Goal: Task Accomplishment & Management: Manage account settings

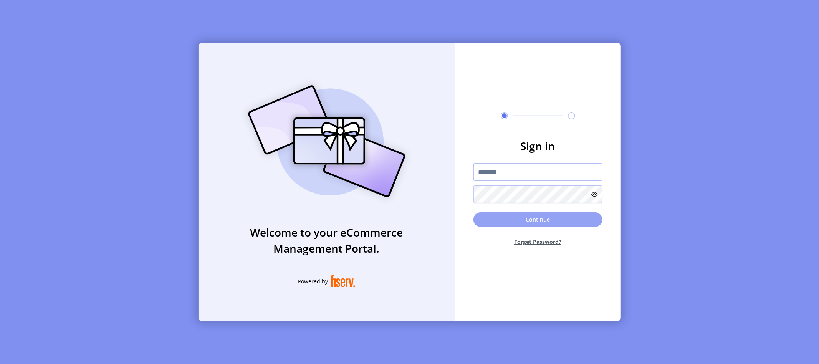
type input "**********"
click at [540, 221] on button "Continue" at bounding box center [537, 219] width 129 height 15
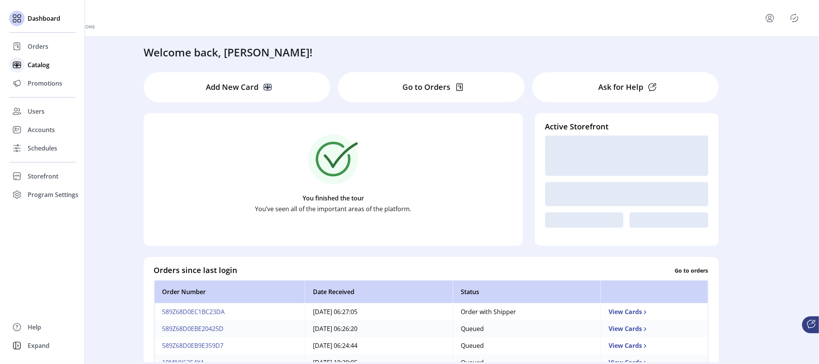
click at [35, 68] on span "Catalog" at bounding box center [39, 64] width 22 height 9
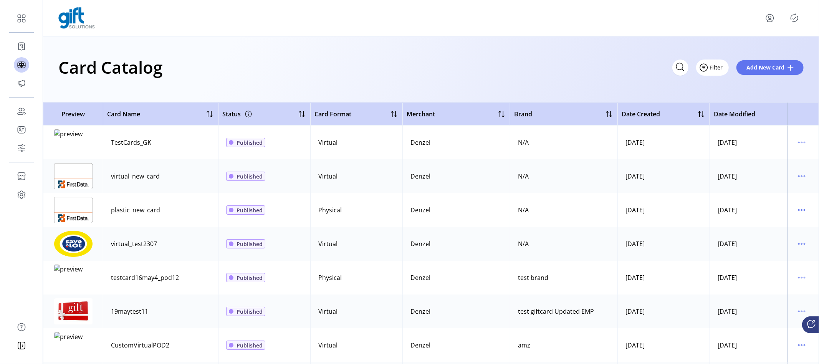
click at [716, 63] on span "Filter" at bounding box center [716, 67] width 13 height 8
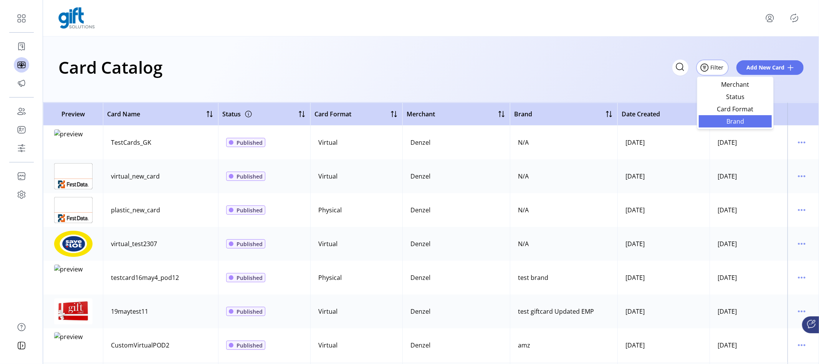
click at [720, 121] on span "Brand" at bounding box center [735, 121] width 64 height 6
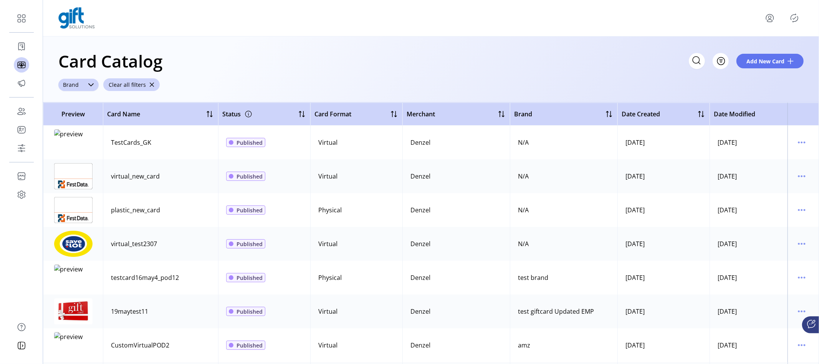
click at [89, 80] on div "dropdown trigger" at bounding box center [90, 85] width 15 height 12
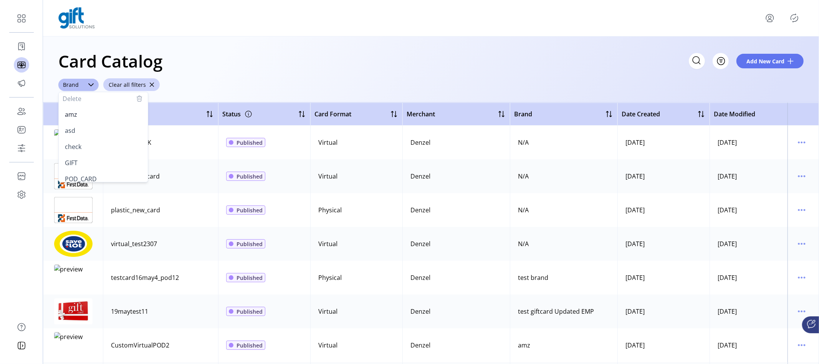
click at [259, 69] on div "Card Catalog Filter Add New Card" at bounding box center [430, 61] width 745 height 27
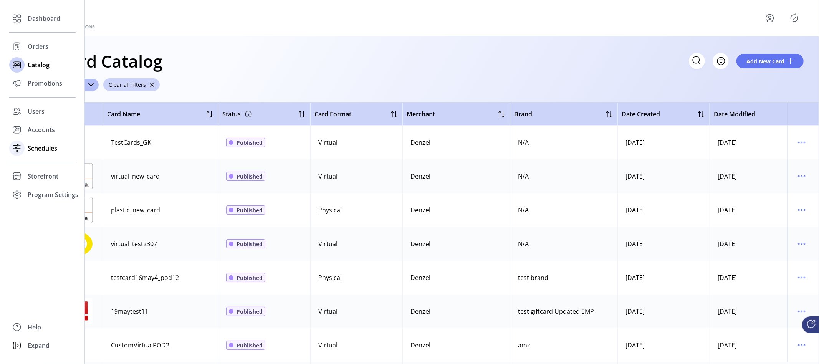
click at [41, 146] on span "Schedules" at bounding box center [43, 148] width 30 height 9
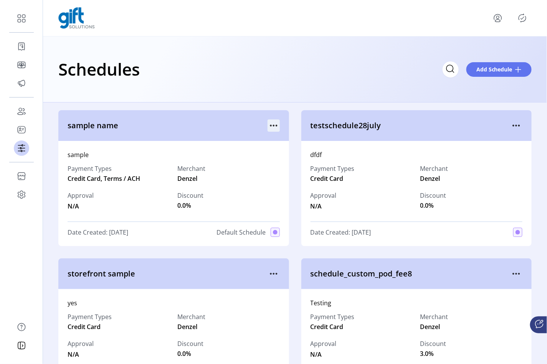
click at [269, 124] on icon "menu" at bounding box center [274, 125] width 12 height 12
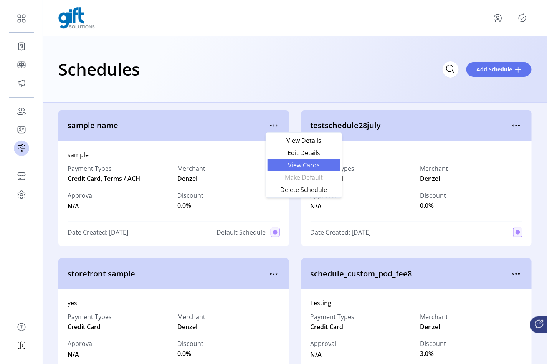
click at [285, 167] on span "View Cards" at bounding box center [304, 165] width 64 height 6
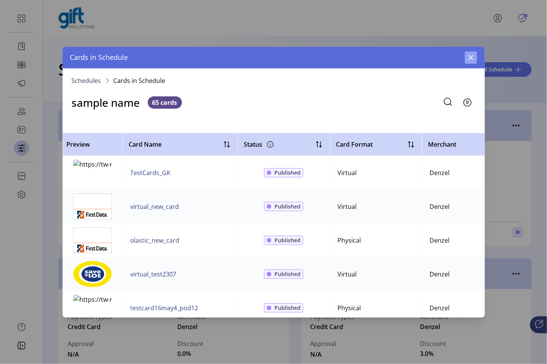
click at [471, 57] on icon "button" at bounding box center [470, 57] width 5 height 5
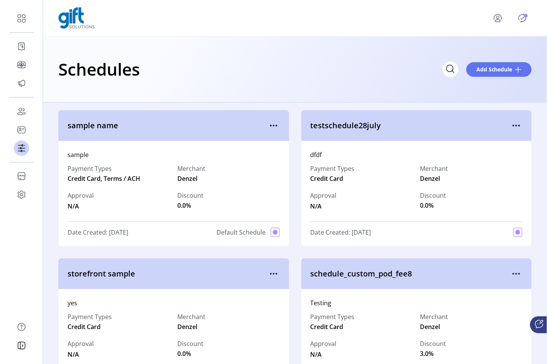
click at [525, 18] on icon "Publisher Panel" at bounding box center [522, 18] width 12 height 12
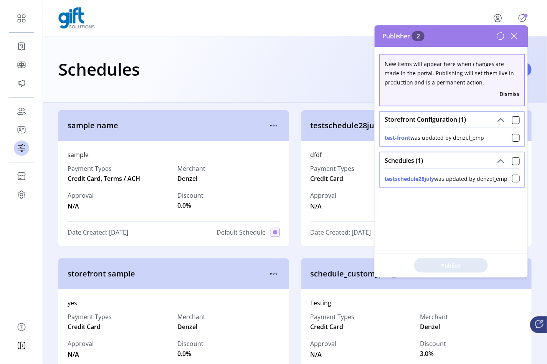
click at [514, 33] on icon at bounding box center [514, 36] width 12 height 12
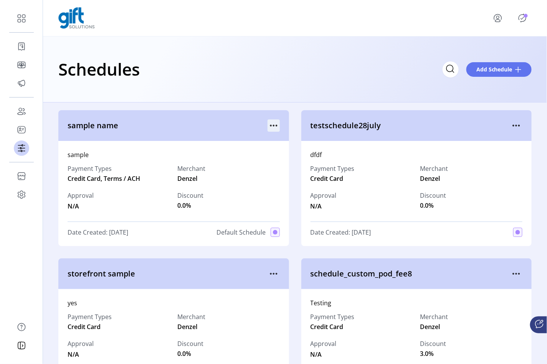
click at [272, 127] on icon "menu" at bounding box center [274, 125] width 12 height 12
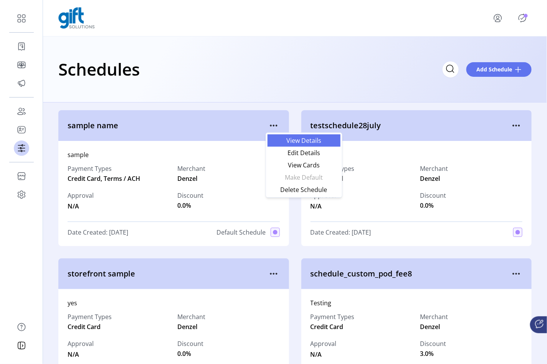
click at [302, 144] on link "View Details" at bounding box center [304, 140] width 73 height 12
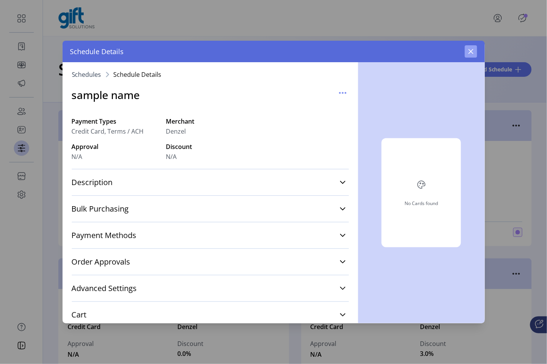
click at [473, 50] on icon "button" at bounding box center [471, 51] width 6 height 6
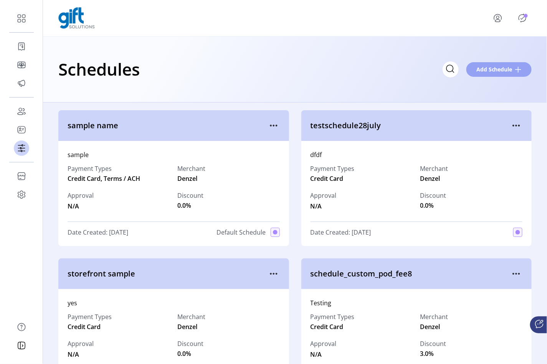
click at [491, 71] on span "Add Schedule" at bounding box center [494, 69] width 36 height 8
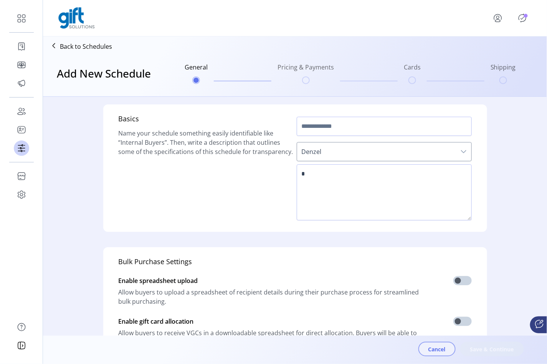
click at [430, 354] on button "Cancel" at bounding box center [436, 349] width 37 height 15
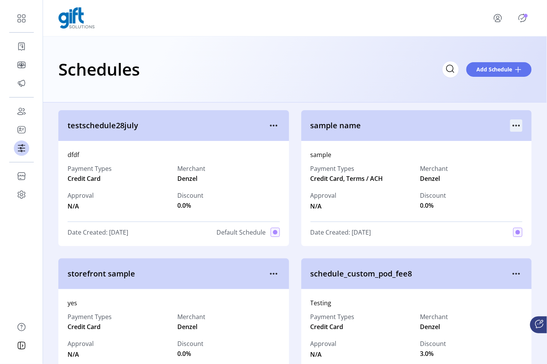
click at [510, 128] on icon "menu" at bounding box center [516, 125] width 12 height 12
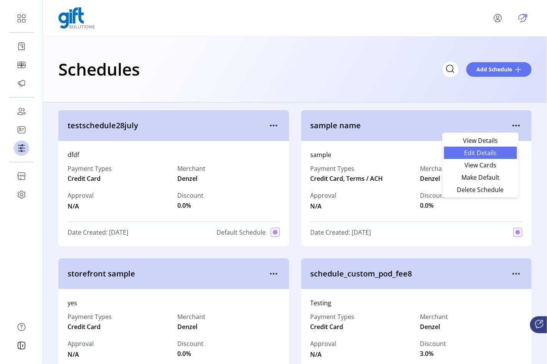
click at [481, 155] on span "Edit Details" at bounding box center [481, 153] width 64 height 6
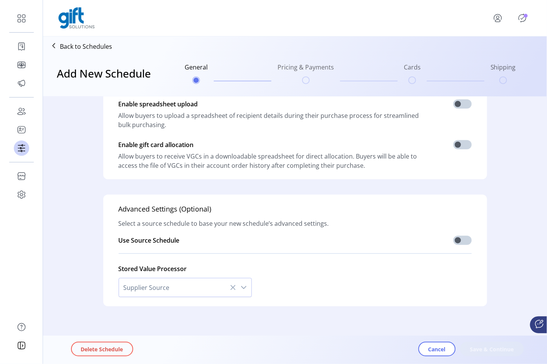
type input "**********"
type textarea "******"
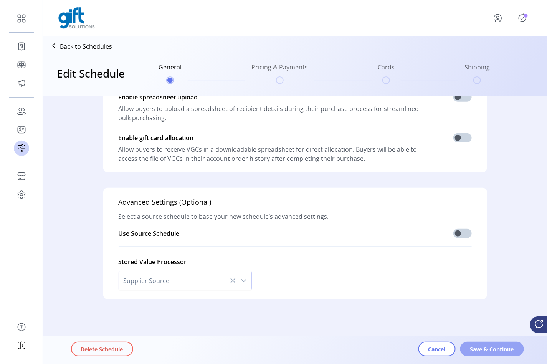
click at [479, 353] on span "Save & Continue" at bounding box center [492, 349] width 44 height 8
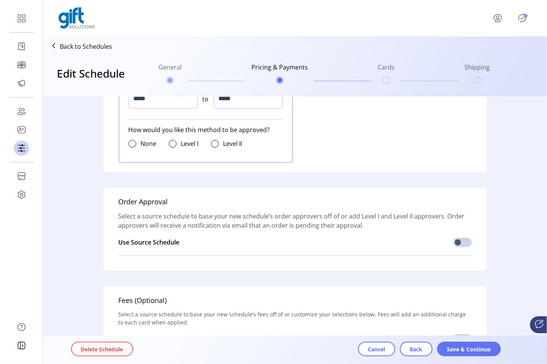
scroll to position [743, 0]
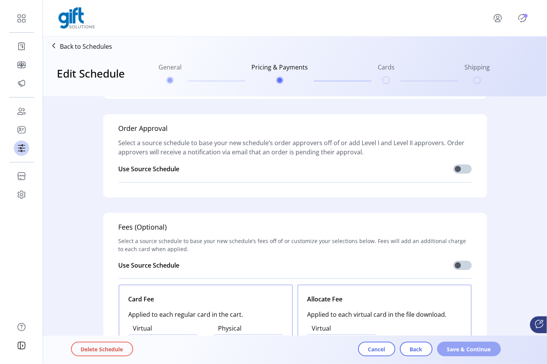
click at [462, 352] on span "Save & Continue" at bounding box center [469, 349] width 44 height 8
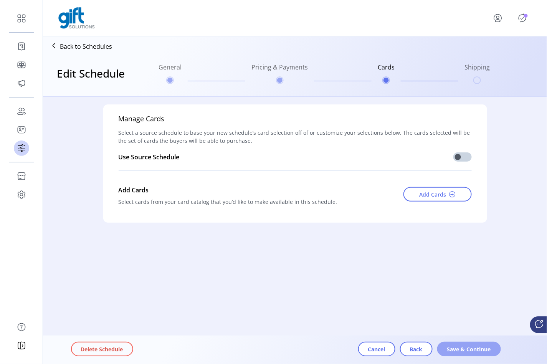
scroll to position [0, 0]
click at [450, 191] on span at bounding box center [452, 194] width 6 height 6
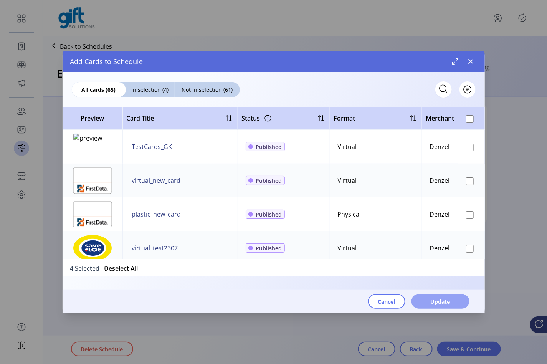
click at [444, 302] on span "Update" at bounding box center [441, 301] width 20 height 8
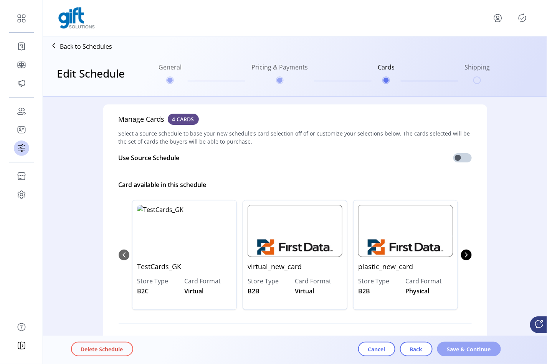
click at [466, 353] on span "Save & Continue" at bounding box center [469, 349] width 44 height 8
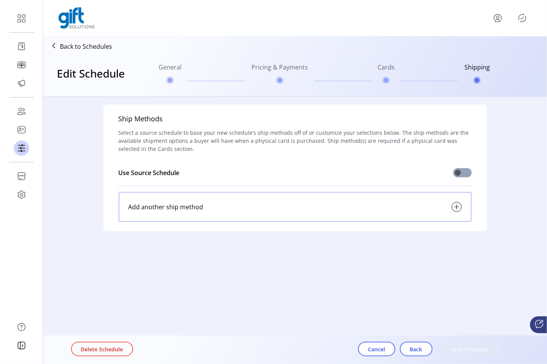
click at [466, 172] on span at bounding box center [462, 172] width 18 height 9
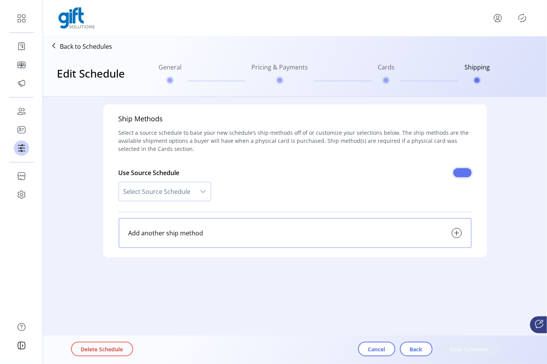
scroll to position [4, 2]
click at [174, 188] on span "Select Source Schedule" at bounding box center [157, 191] width 76 height 18
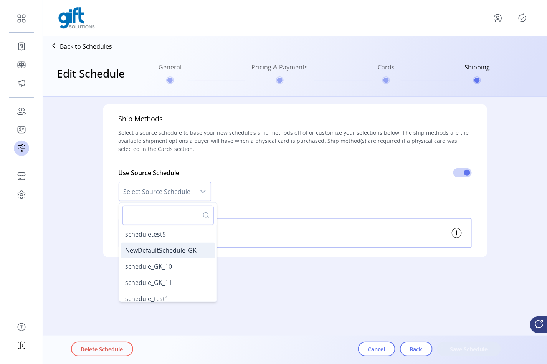
click at [177, 248] on span "NewDefaultSchedule_GK" at bounding box center [160, 250] width 71 height 8
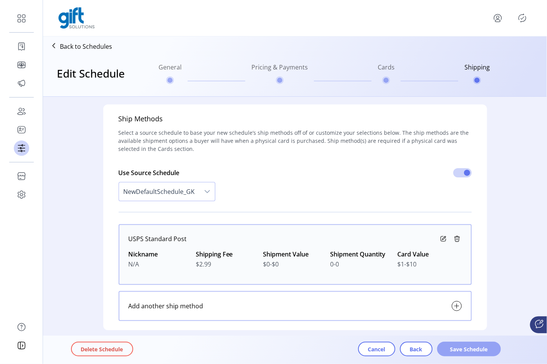
click at [447, 347] on span "Save Schedule" at bounding box center [469, 349] width 44 height 8
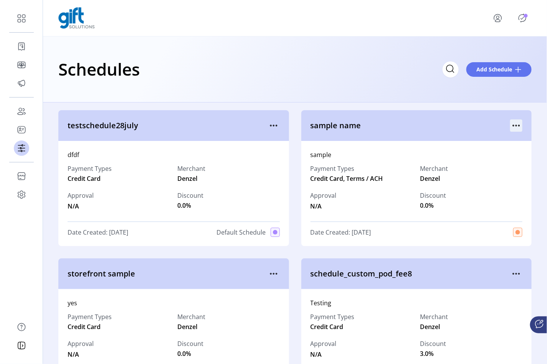
click at [514, 122] on icon "menu" at bounding box center [516, 125] width 12 height 12
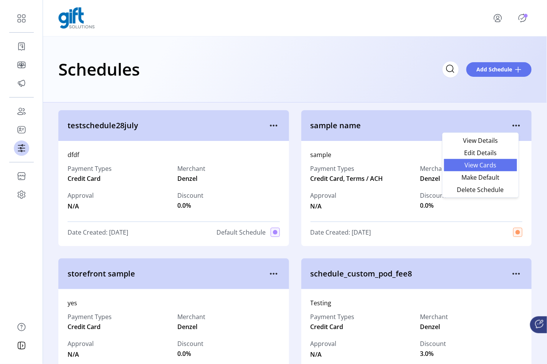
click at [489, 160] on link "View Cards" at bounding box center [480, 165] width 73 height 12
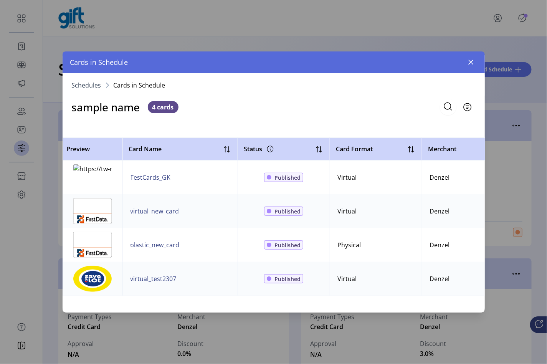
click at [319, 103] on div "sample name 4 cards Filter" at bounding box center [274, 106] width 422 height 18
click at [473, 61] on icon "button" at bounding box center [471, 62] width 6 height 6
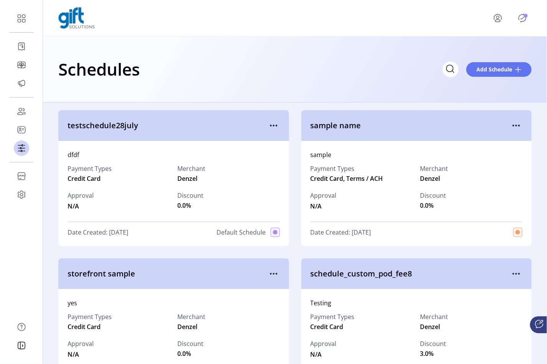
click at [268, 71] on div "Schedules Add Schedule" at bounding box center [294, 69] width 473 height 27
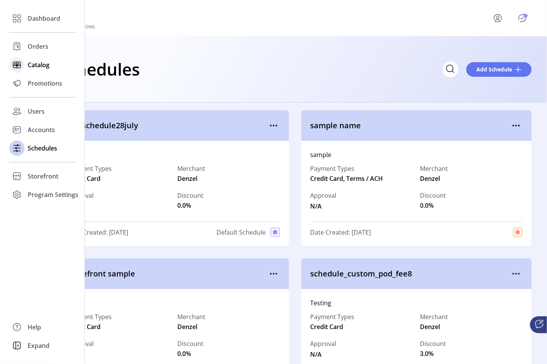
click at [37, 65] on span "Catalog" at bounding box center [39, 64] width 22 height 9
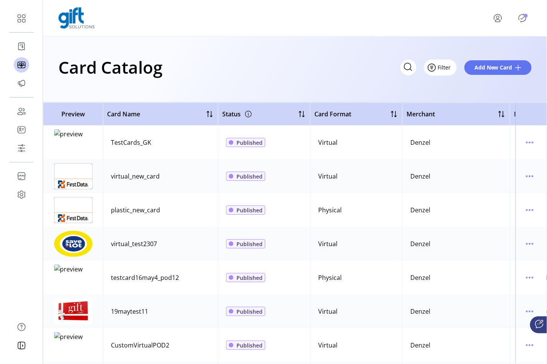
click at [450, 68] on span "Filter" at bounding box center [444, 67] width 13 height 8
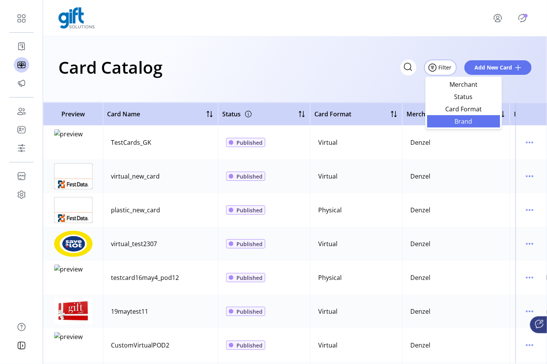
click at [463, 122] on span "Brand" at bounding box center [464, 121] width 64 height 6
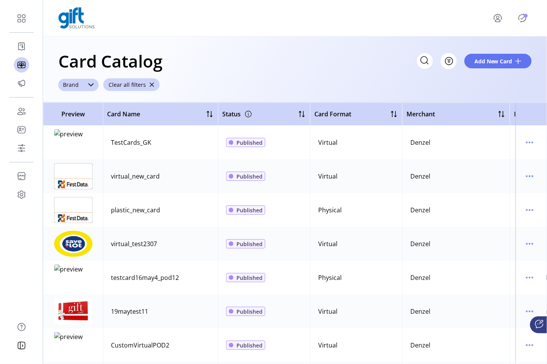
click at [92, 84] on icon "dropdown trigger" at bounding box center [91, 85] width 6 height 6
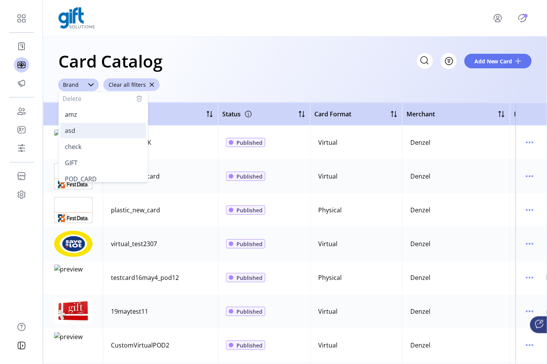
click at [96, 128] on li "asd" at bounding box center [103, 130] width 86 height 15
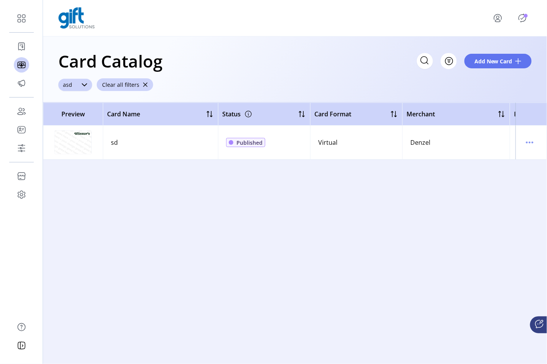
drag, startPoint x: 122, startPoint y: 145, endPoint x: 110, endPoint y: 143, distance: 11.7
click at [110, 143] on td "sd" at bounding box center [160, 142] width 115 height 34
copy div "sd"
click at [337, 236] on div "Preview Card Name Status Card Format Merchant Brand Date Created Date Modified …" at bounding box center [295, 232] width 504 height 261
click at [81, 87] on icon "dropdown trigger" at bounding box center [84, 85] width 6 height 6
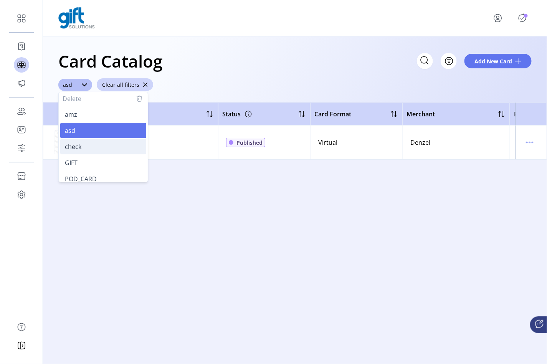
click at [86, 150] on li "check" at bounding box center [103, 146] width 86 height 15
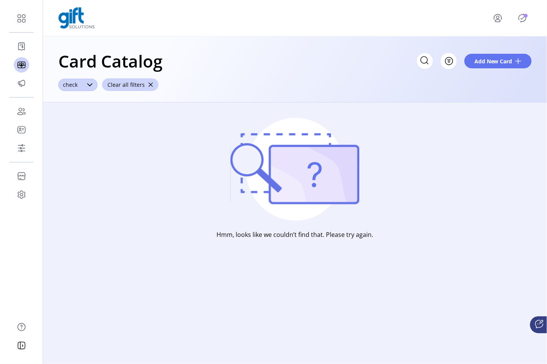
click at [74, 83] on span "check" at bounding box center [70, 85] width 24 height 12
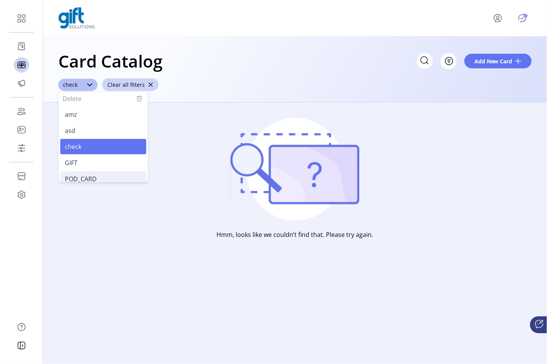
click at [79, 178] on span "POD_CARD" at bounding box center [81, 179] width 32 height 8
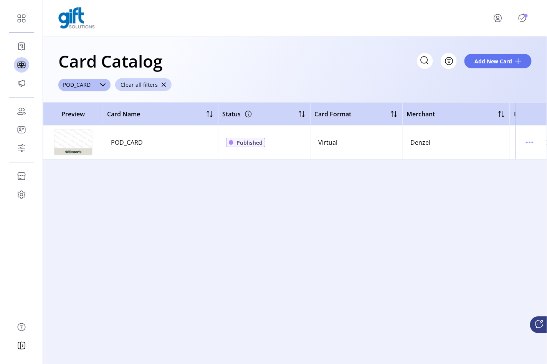
click at [122, 142] on div "POD_CARD" at bounding box center [127, 142] width 32 height 9
copy div "POD_CARD"
click at [94, 86] on span "POD_CARD" at bounding box center [76, 85] width 37 height 12
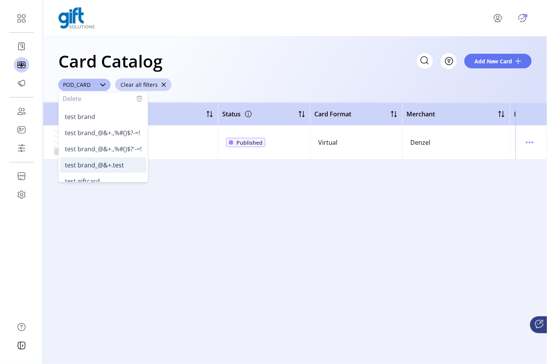
scroll to position [144, 0]
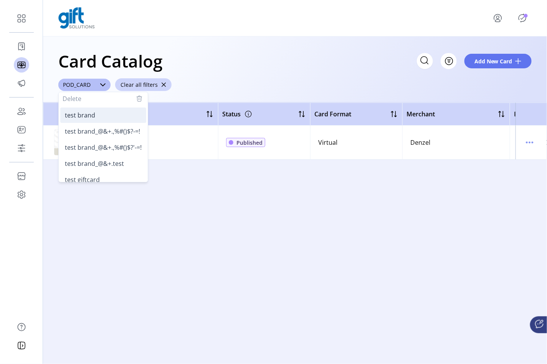
click at [91, 117] on span "test brand" at bounding box center [80, 115] width 30 height 8
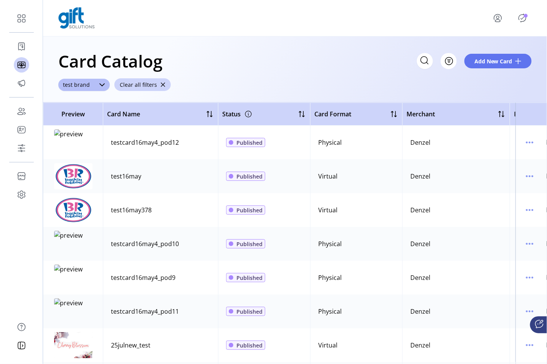
drag, startPoint x: 145, startPoint y: 180, endPoint x: 111, endPoint y: 179, distance: 34.2
click at [111, 179] on td "test16may" at bounding box center [160, 176] width 115 height 34
copy div "test16may"
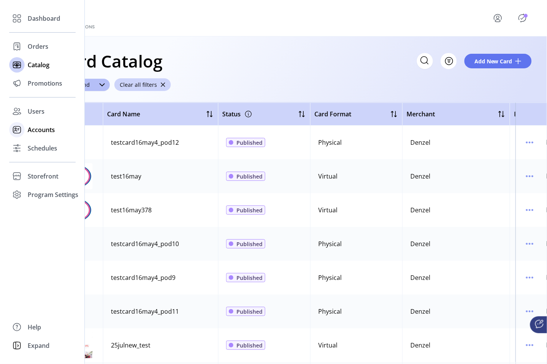
click at [20, 130] on rect at bounding box center [16, 129] width 7 height 7
click at [43, 146] on span "Schedules" at bounding box center [43, 148] width 30 height 9
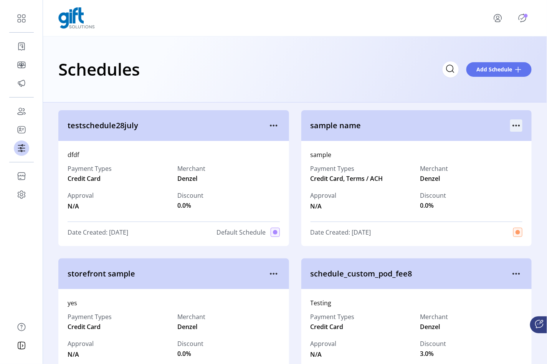
click at [512, 121] on icon "menu" at bounding box center [516, 125] width 12 height 12
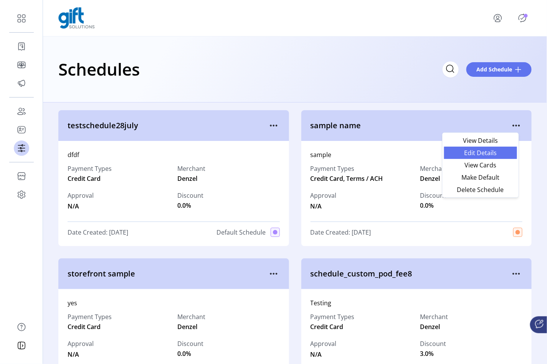
click at [493, 156] on span "Edit Details" at bounding box center [481, 153] width 64 height 6
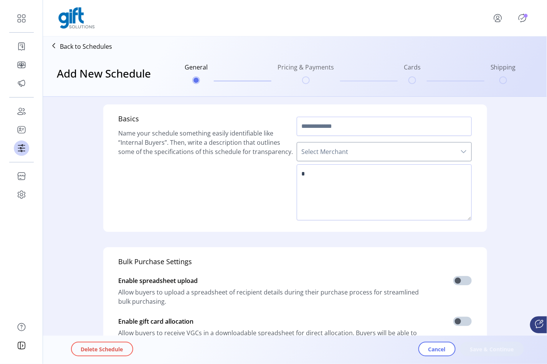
type input "**********"
type textarea "******"
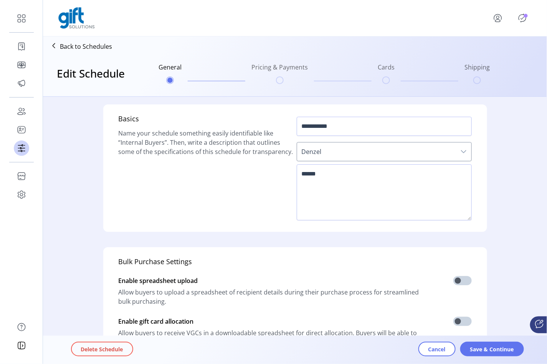
click at [491, 348] on span "Save & Continue" at bounding box center [492, 349] width 44 height 8
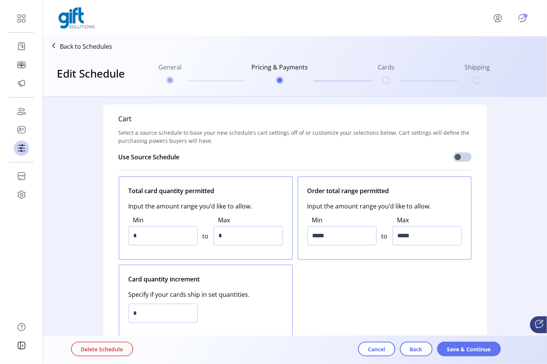
click at [491, 348] on button "Save & Continue" at bounding box center [469, 349] width 64 height 15
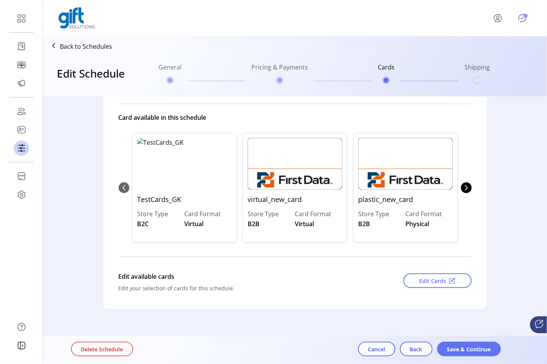
scroll to position [76, 0]
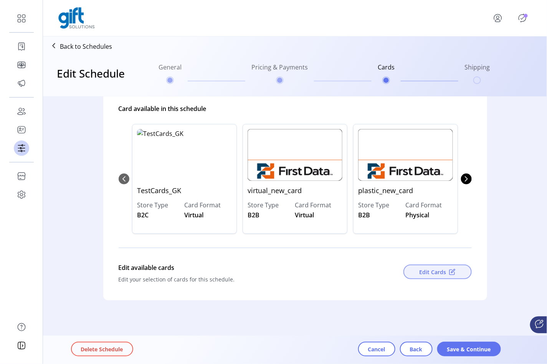
click at [436, 273] on span "Edit Cards" at bounding box center [432, 272] width 27 height 8
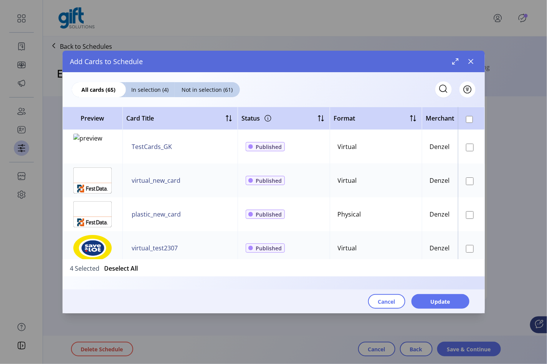
click at [441, 89] on icon at bounding box center [443, 89] width 12 height 12
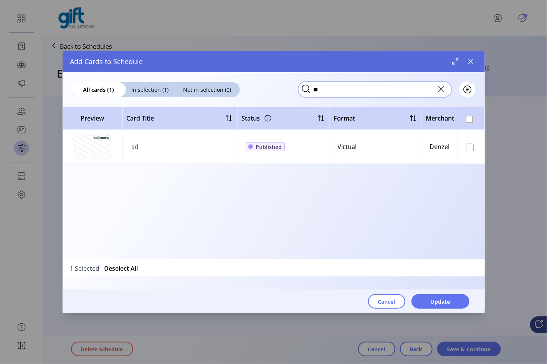
click at [354, 91] on input "**" at bounding box center [375, 89] width 154 height 16
click at [330, 91] on input "********" at bounding box center [375, 89] width 154 height 16
type input "******"
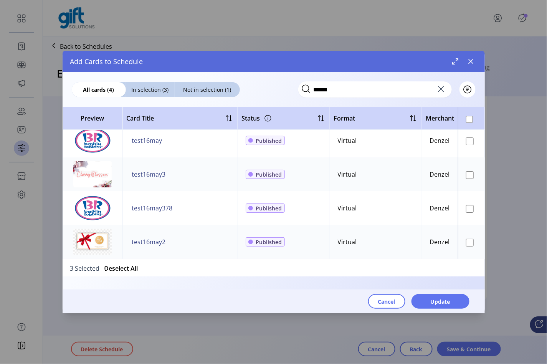
scroll to position [12, 0]
click at [441, 305] on span "Update" at bounding box center [441, 301] width 20 height 8
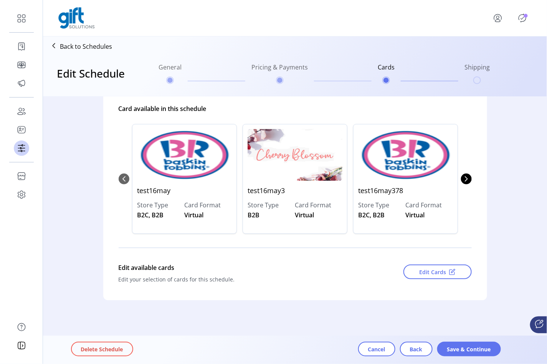
click at [469, 357] on div "Delete Schedule Cancel Back Save & Continue" at bounding box center [316, 349] width 491 height 25
click at [472, 347] on span "Save & Continue" at bounding box center [469, 349] width 44 height 8
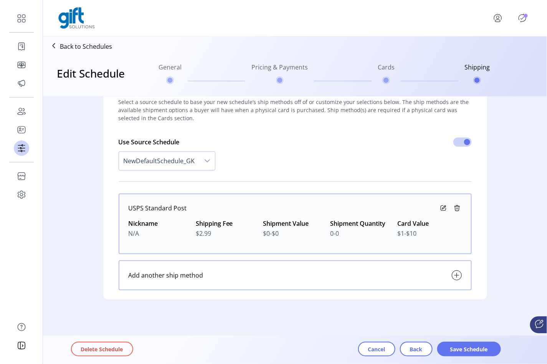
scroll to position [29, 0]
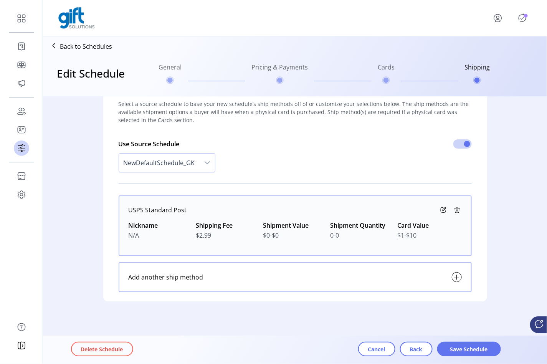
click at [472, 347] on span "Save Schedule" at bounding box center [469, 349] width 44 height 8
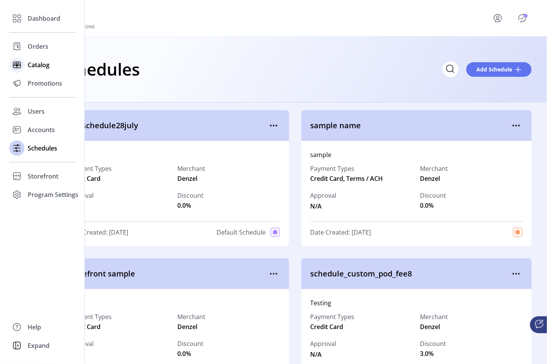
click at [40, 63] on span "Catalog" at bounding box center [39, 64] width 22 height 9
